Goal: Navigation & Orientation: Go to known website

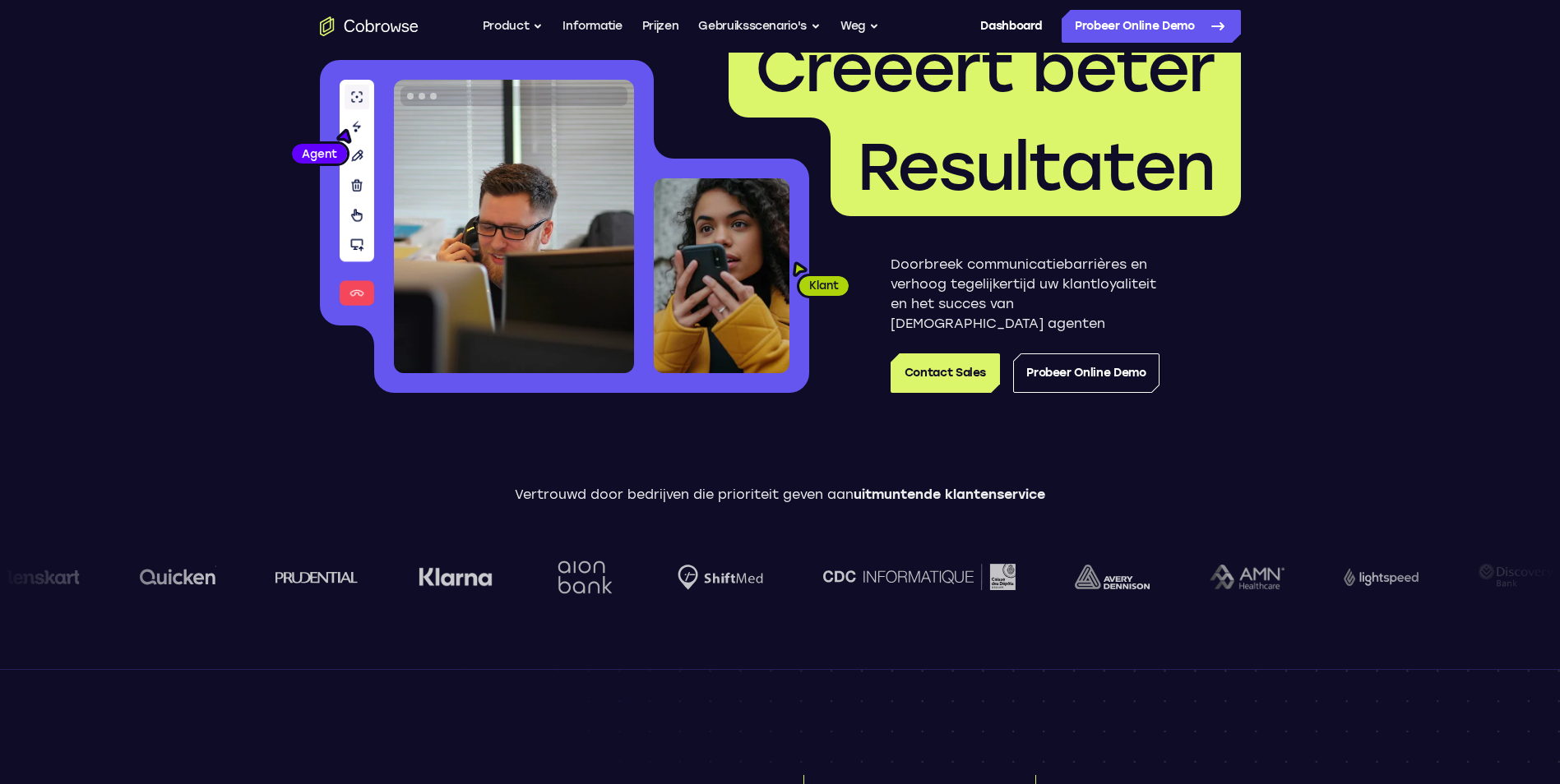
scroll to position [212, 0]
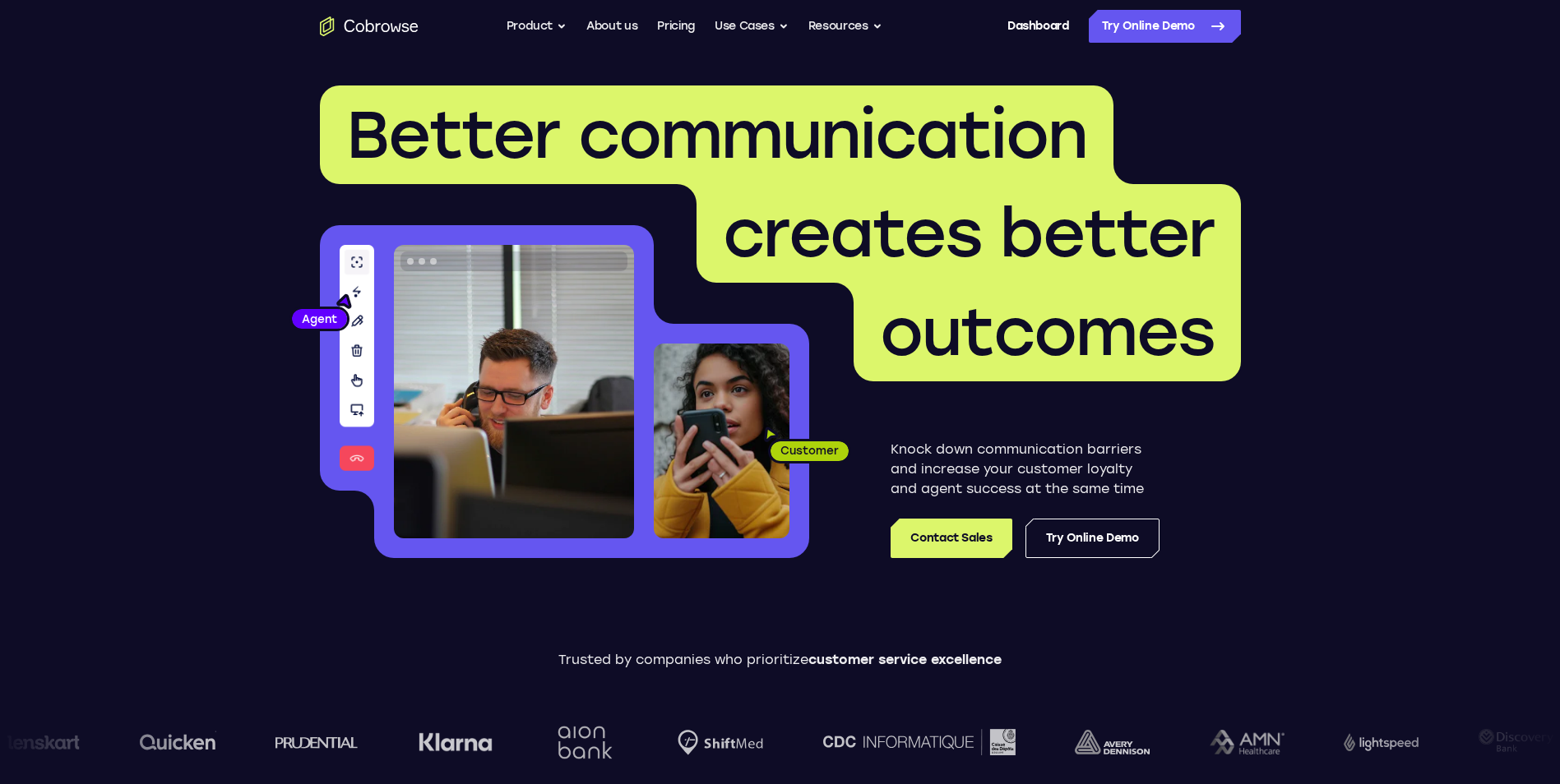
click at [348, 30] on icon "Go to the home page" at bounding box center [369, 26] width 99 height 20
click at [545, 22] on button "Product" at bounding box center [536, 26] width 61 height 33
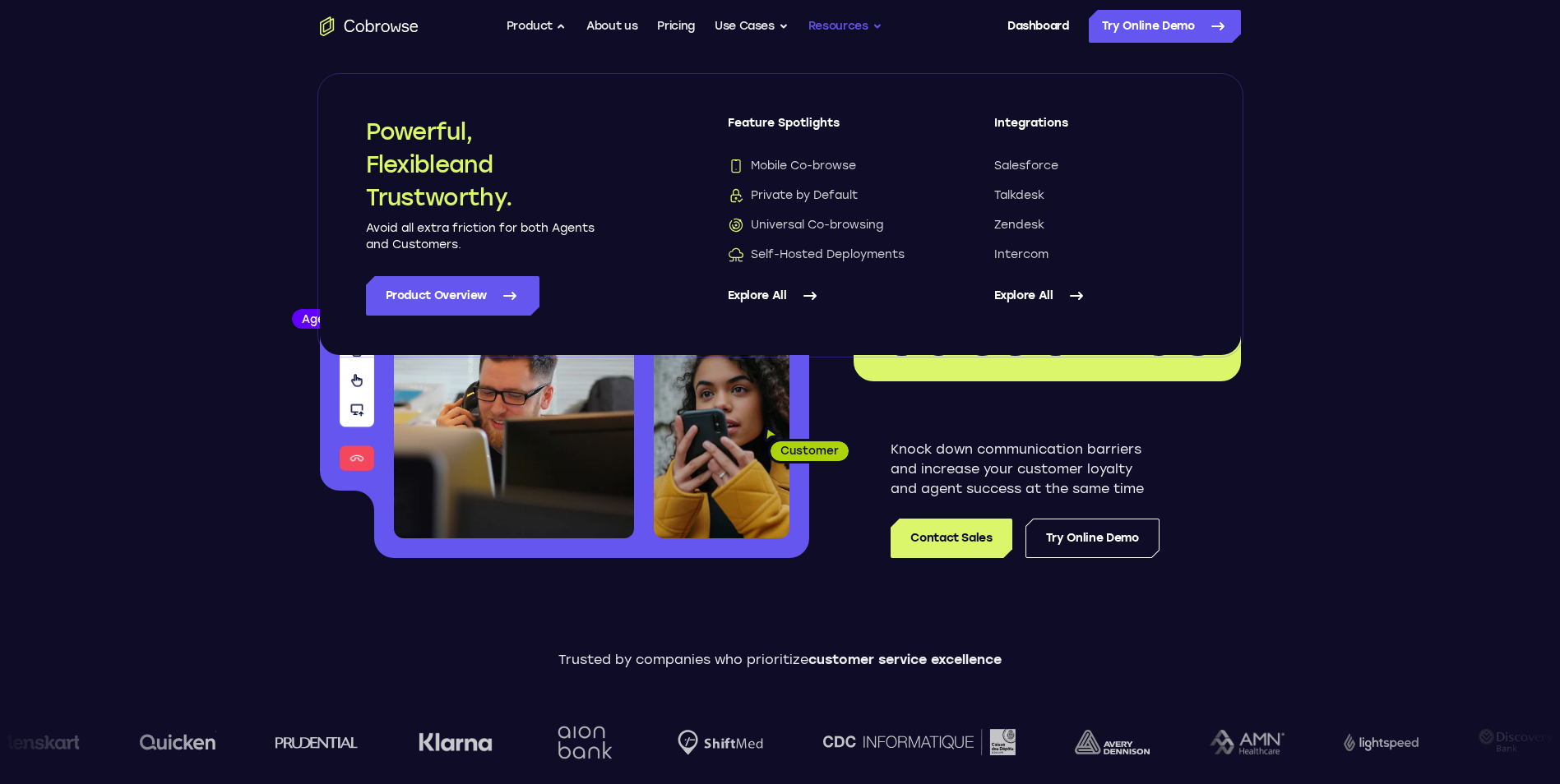
click at [857, 31] on button "Resources" at bounding box center [845, 26] width 74 height 33
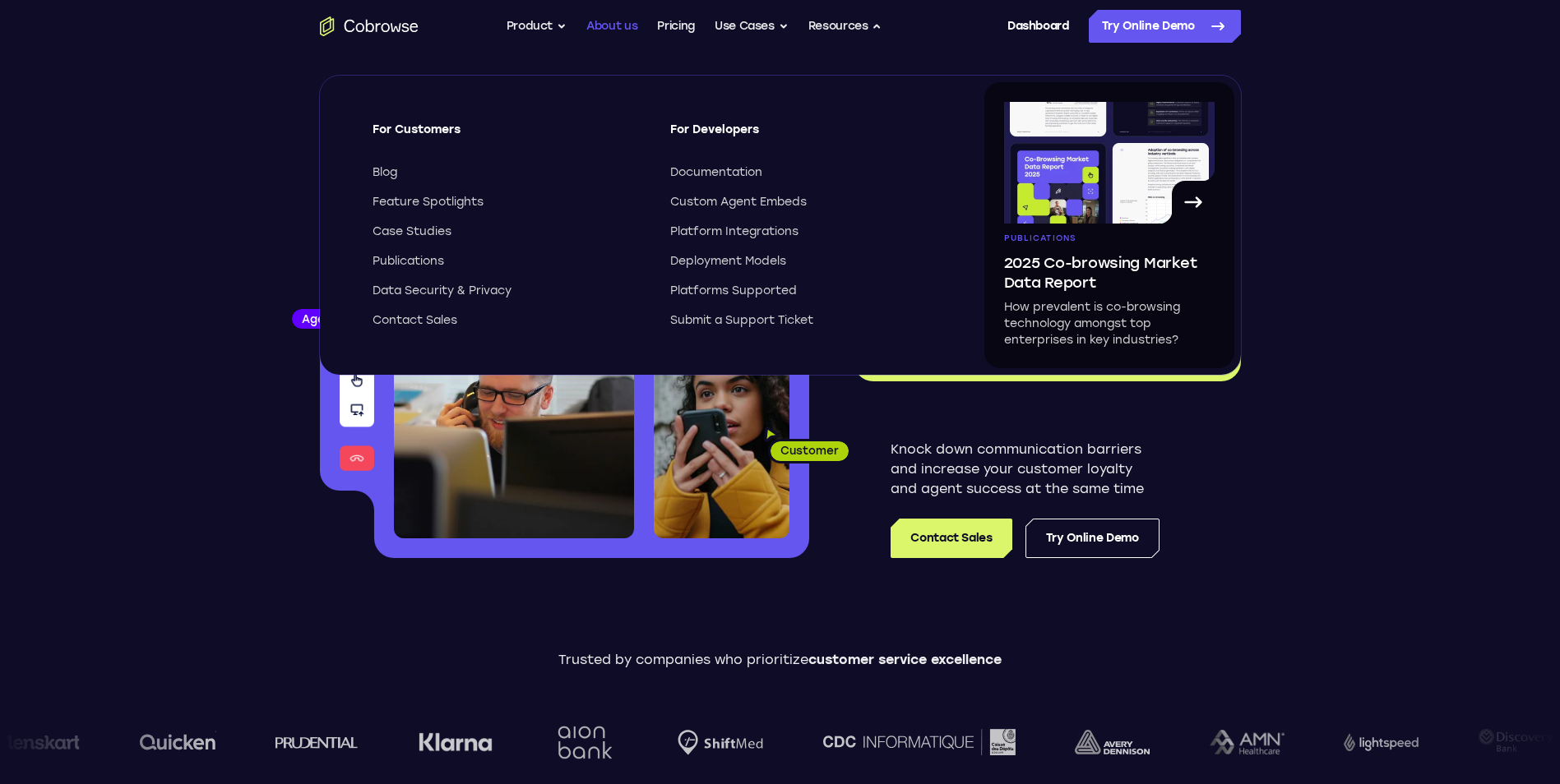
click at [600, 31] on link "About us" at bounding box center [611, 26] width 51 height 33
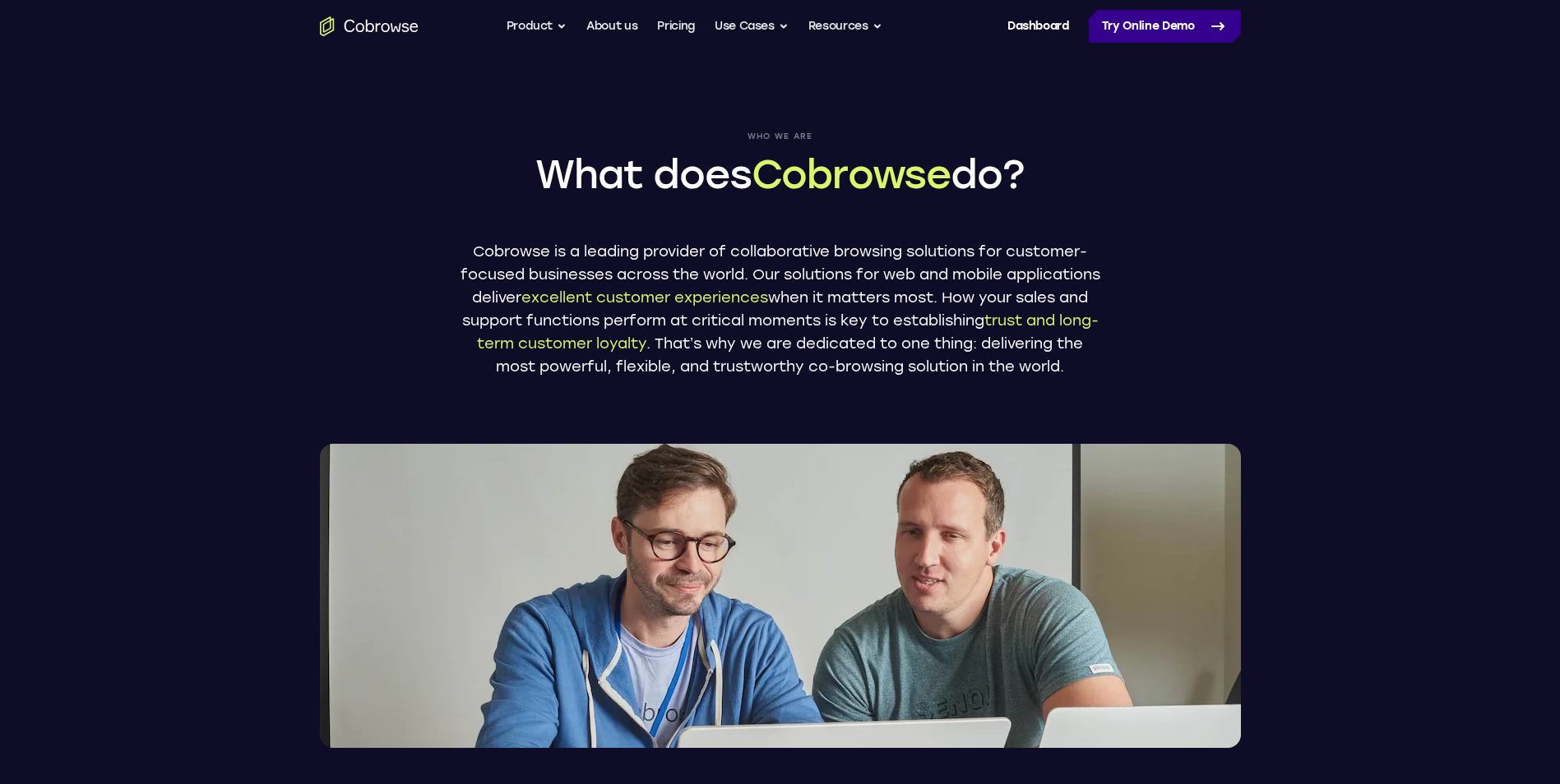
click at [1214, 33] on icon at bounding box center [1217, 26] width 20 height 20
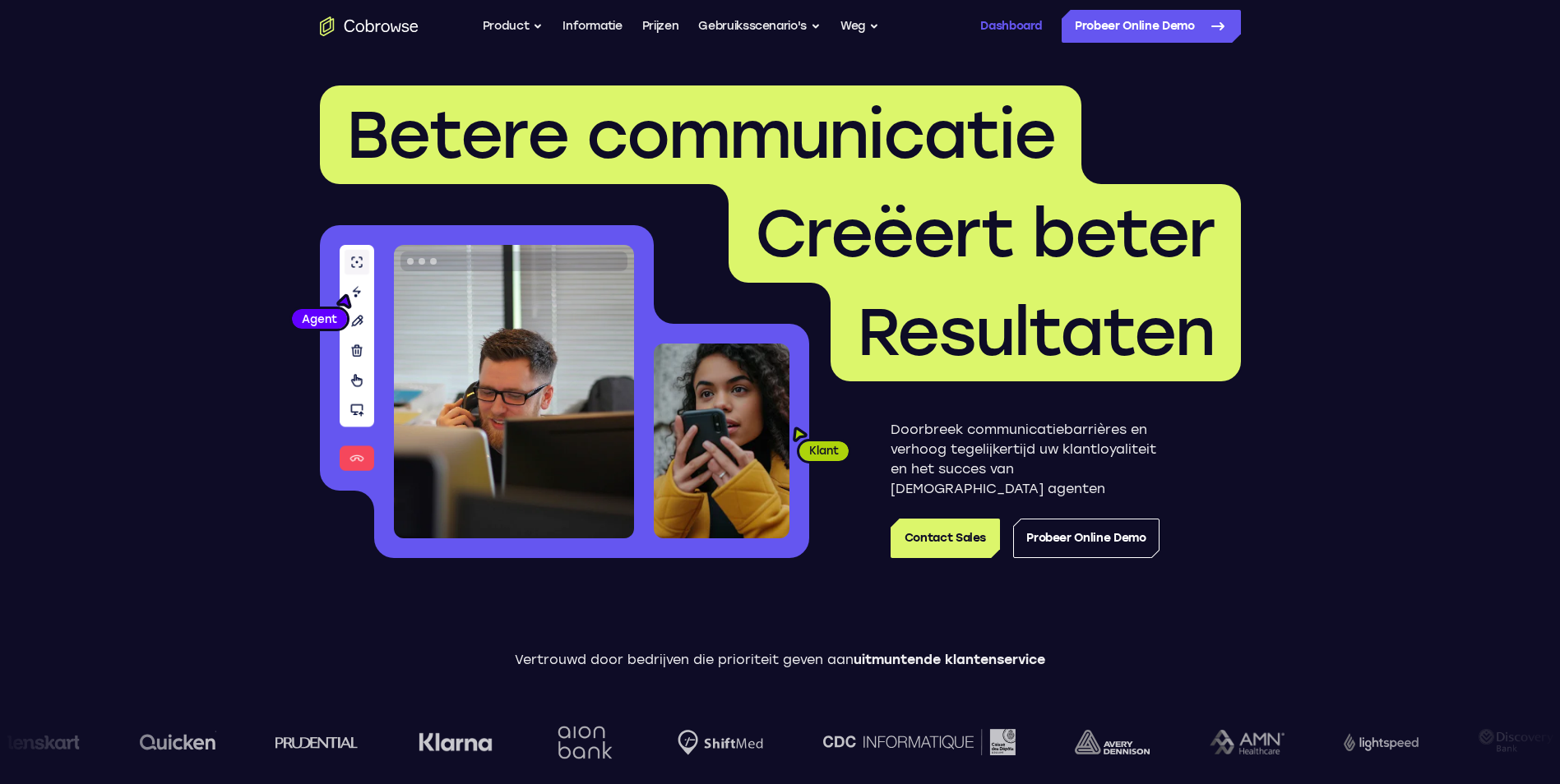
click at [1005, 28] on link "Dashboard" at bounding box center [1012, 26] width 62 height 33
